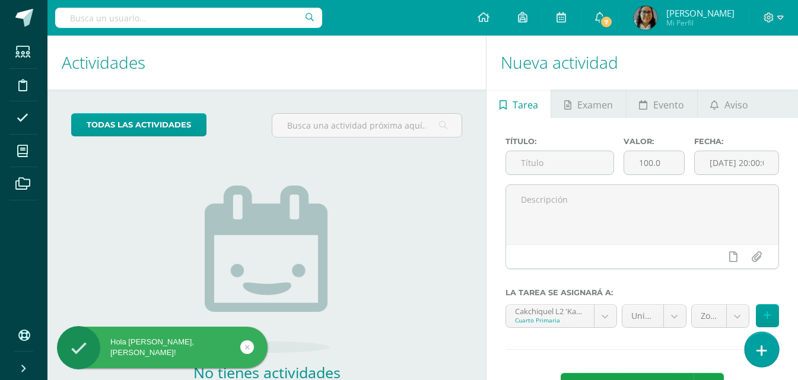
click at [771, 354] on link at bounding box center [762, 349] width 34 height 34
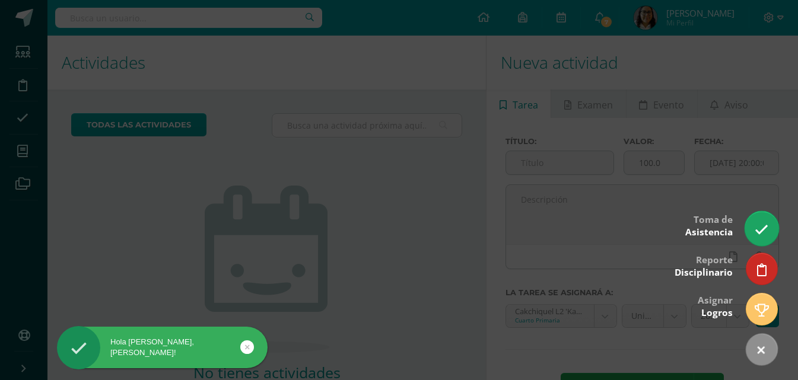
click at [761, 226] on icon at bounding box center [762, 230] width 14 height 14
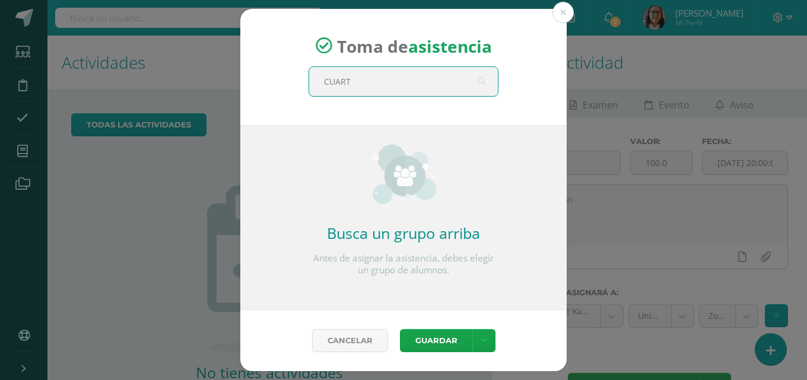
type input "CUARTO"
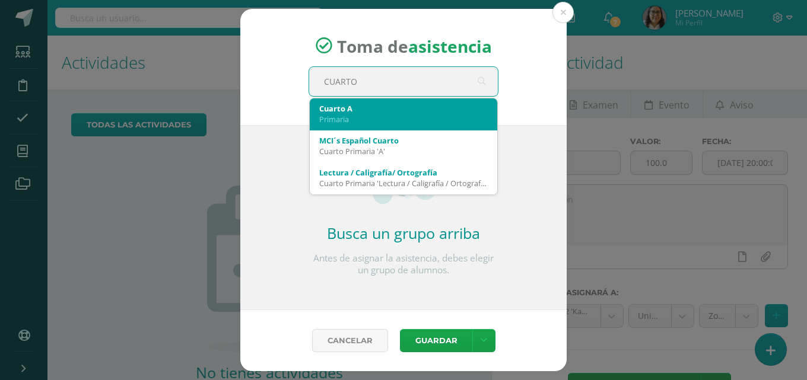
click at [369, 111] on div "Cuarto A" at bounding box center [403, 108] width 168 height 11
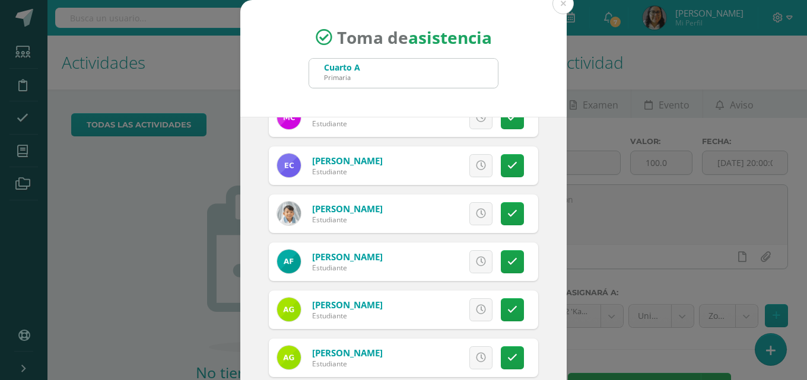
scroll to position [237, 0]
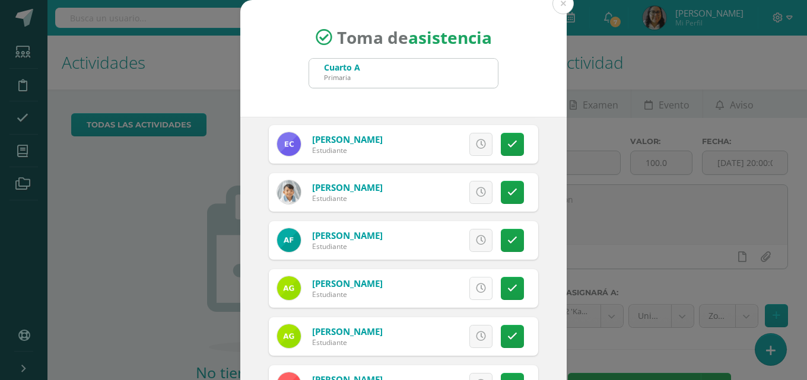
click at [476, 291] on icon at bounding box center [481, 289] width 10 height 10
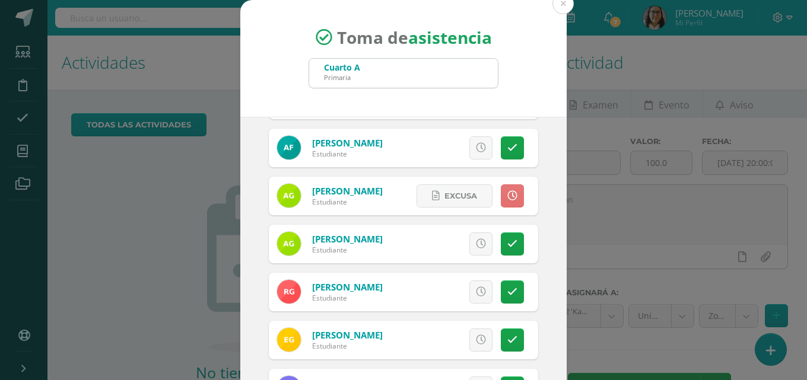
scroll to position [356, 0]
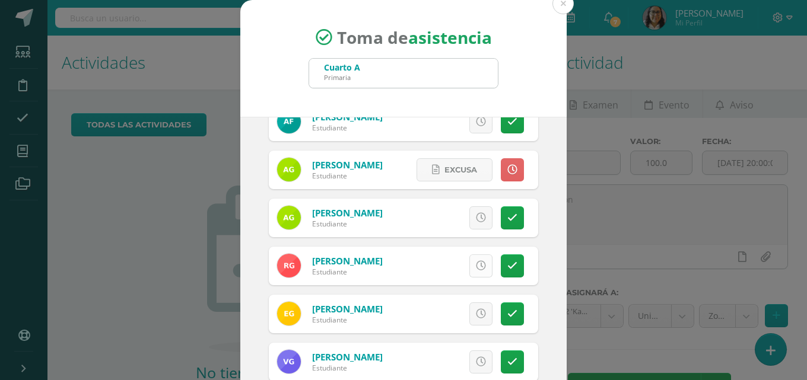
click at [476, 269] on icon at bounding box center [481, 266] width 10 height 10
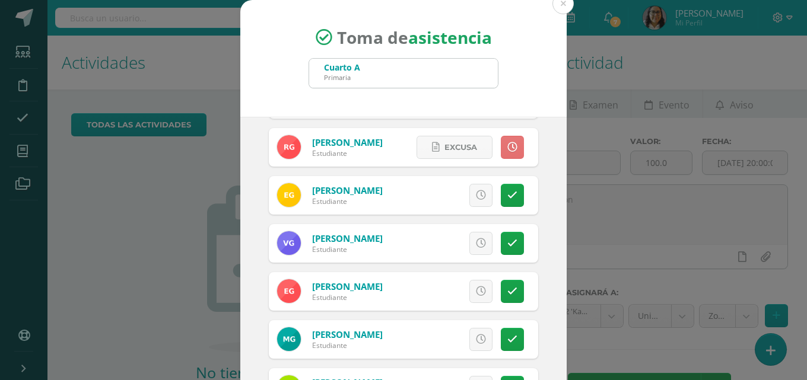
scroll to position [534, 0]
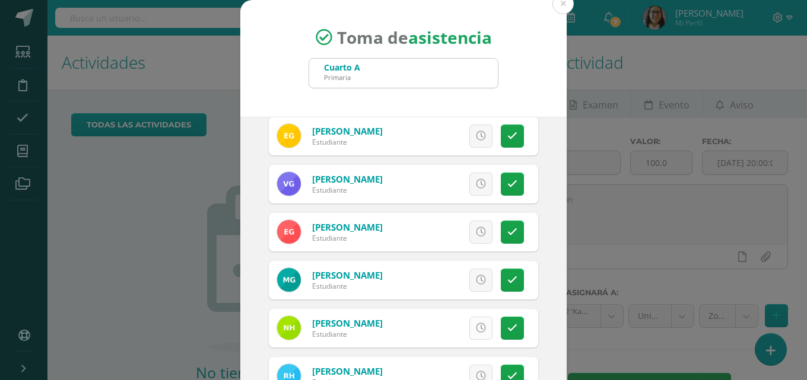
click at [469, 321] on link at bounding box center [480, 328] width 23 height 23
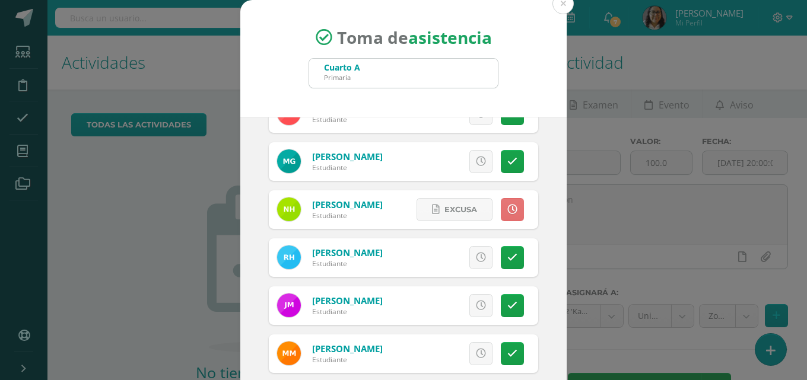
scroll to position [712, 0]
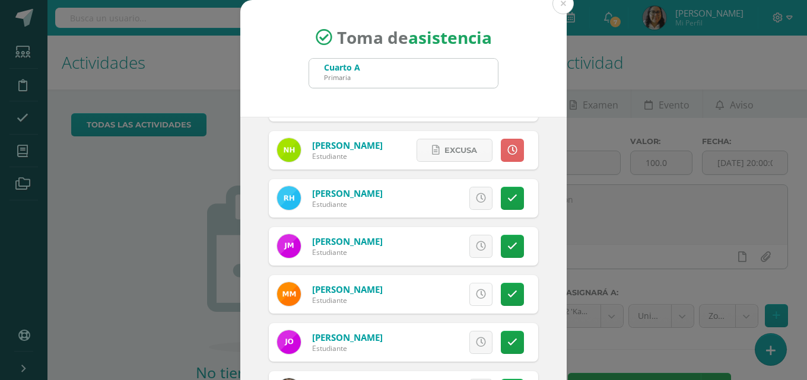
click at [476, 297] on icon at bounding box center [481, 295] width 10 height 10
click at [469, 296] on link "Excusa" at bounding box center [454, 294] width 76 height 23
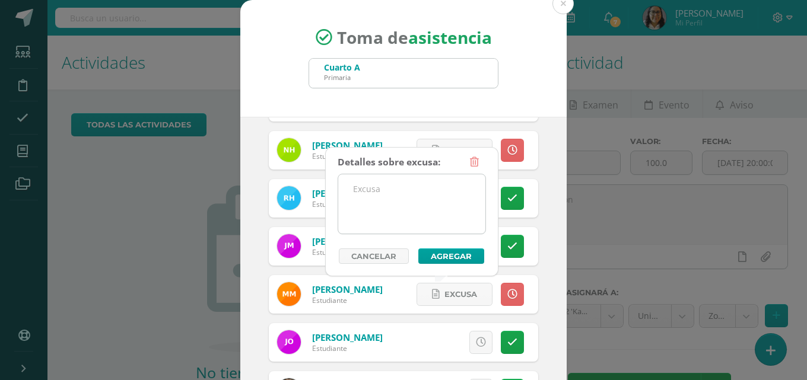
click at [396, 199] on textarea at bounding box center [411, 203] width 147 height 59
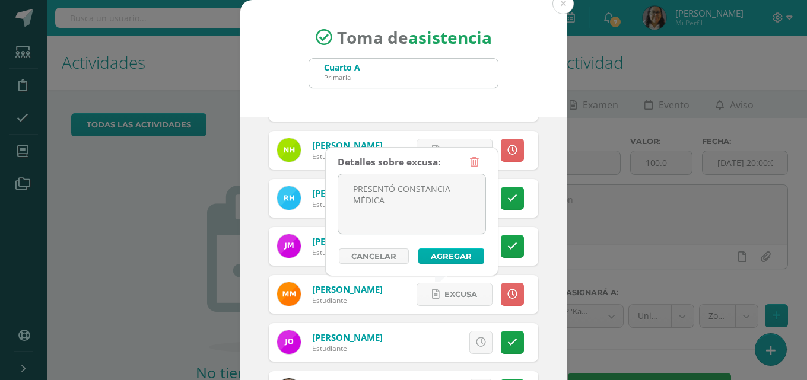
type textarea "PRESENTÓ CONSTANCIA MÉDICA"
click at [447, 253] on button "Agregar" at bounding box center [451, 256] width 66 height 15
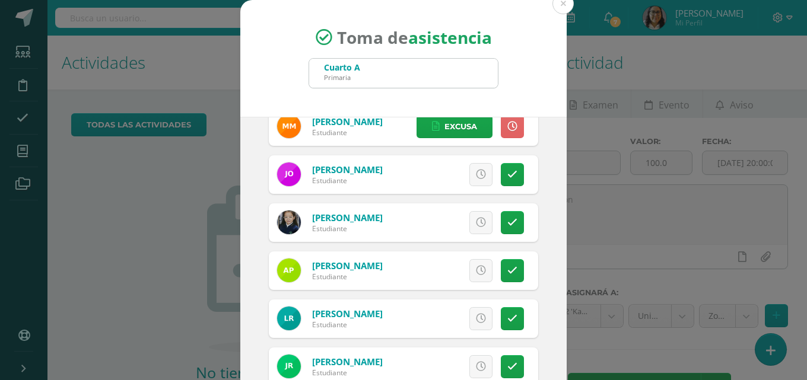
scroll to position [890, 0]
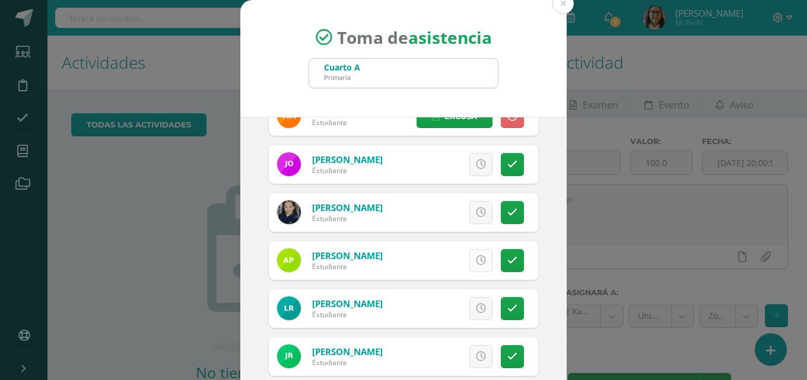
click at [476, 257] on icon at bounding box center [481, 261] width 10 height 10
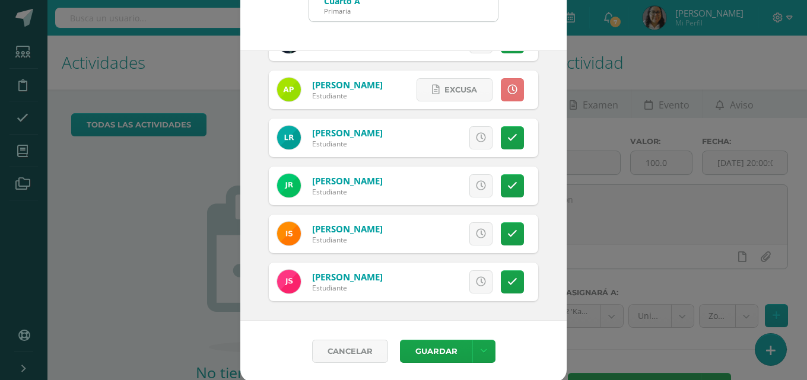
scroll to position [68, 0]
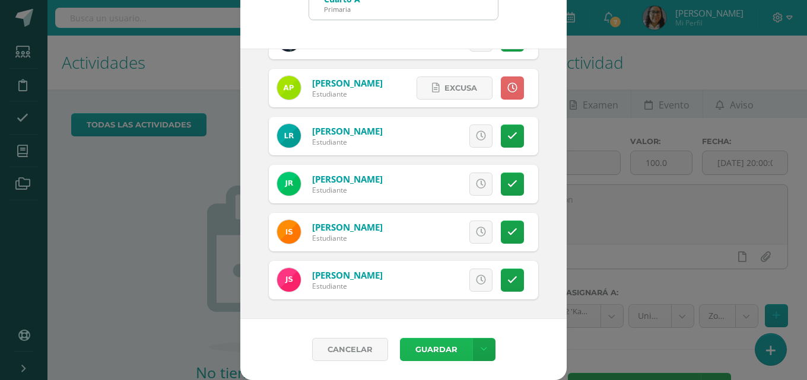
click at [444, 343] on button "Guardar" at bounding box center [436, 349] width 72 height 23
